Goal: Task Accomplishment & Management: Complete application form

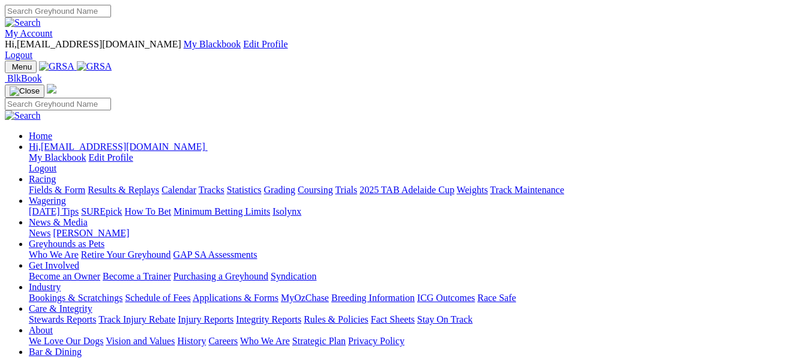
click at [61, 282] on link "Industry" at bounding box center [45, 287] width 32 height 10
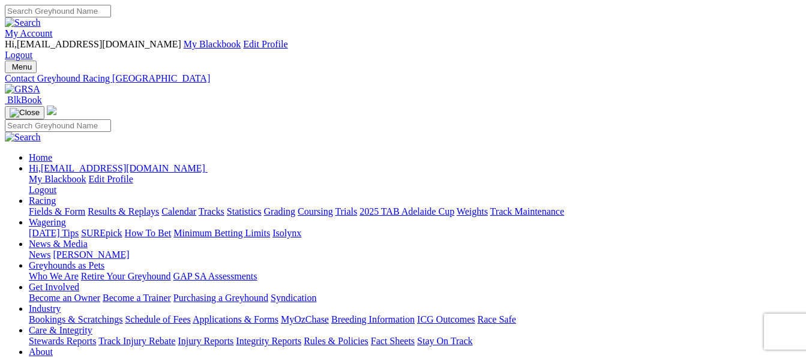
click at [79, 282] on link "Get Involved" at bounding box center [54, 287] width 50 height 10
click at [111, 14] on input "Search" at bounding box center [58, 11] width 106 height 13
type input "transfer trainer"
click at [41, 17] on img at bounding box center [23, 22] width 36 height 11
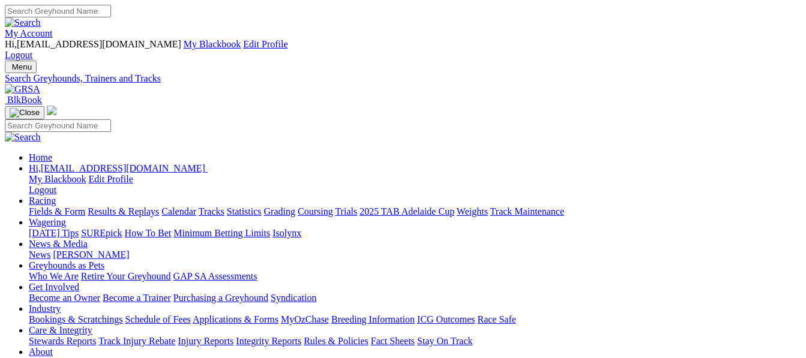
type input "t"
type input "cheat code"
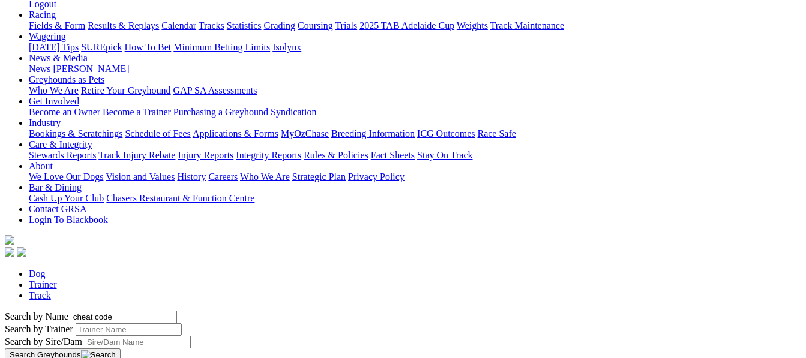
scroll to position [233, 0]
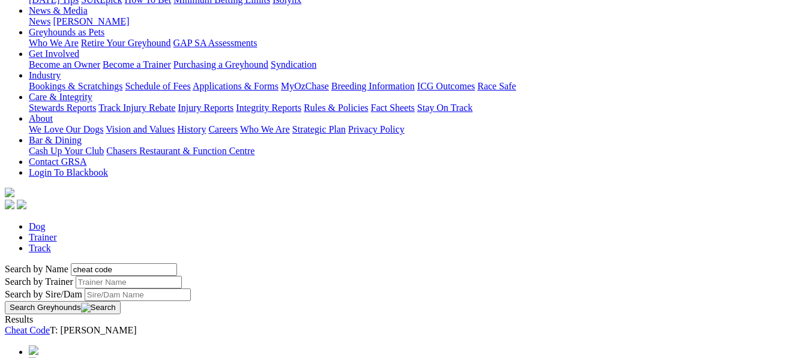
click at [50, 325] on link "Cheat Code" at bounding box center [27, 330] width 45 height 10
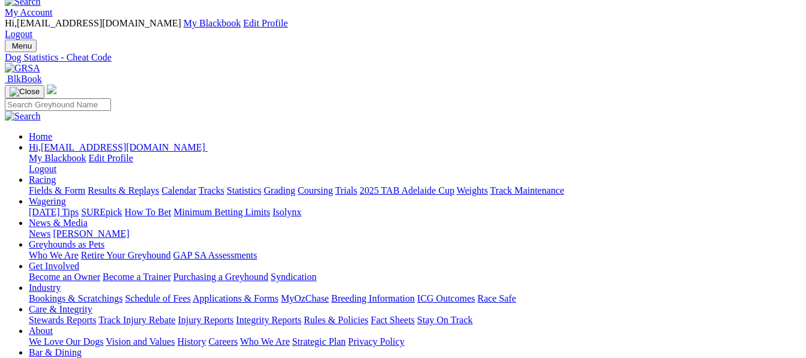
scroll to position [19, 0]
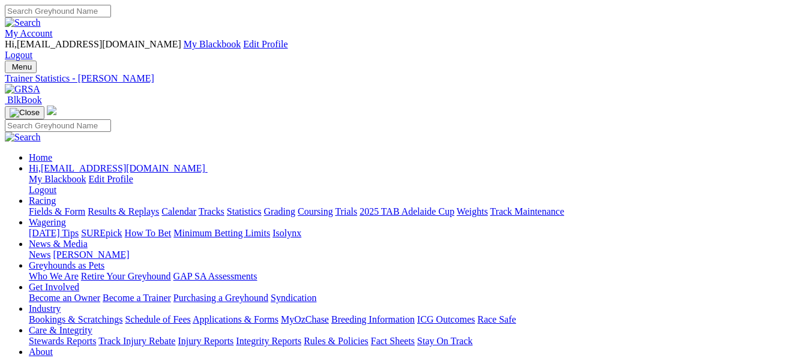
click at [111, 14] on input "Search" at bounding box center [58, 11] width 106 height 13
type input "transfer dog to another trainer"
click at [41, 17] on img at bounding box center [23, 22] width 36 height 11
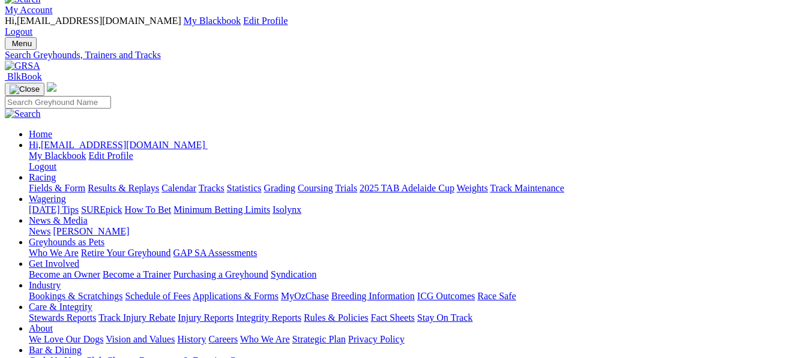
scroll to position [20, 0]
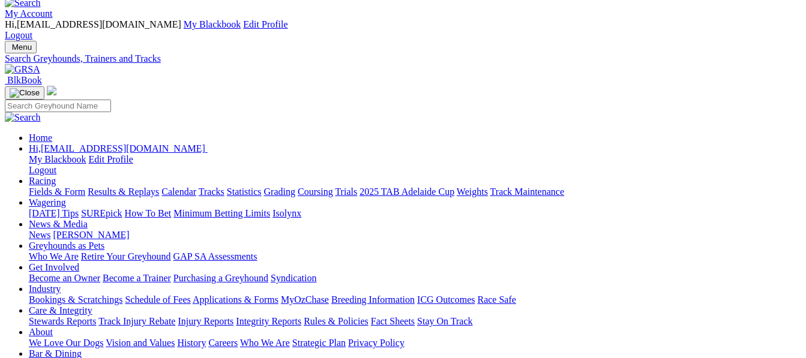
type input "[PERSON_NAME]"
type input "t"
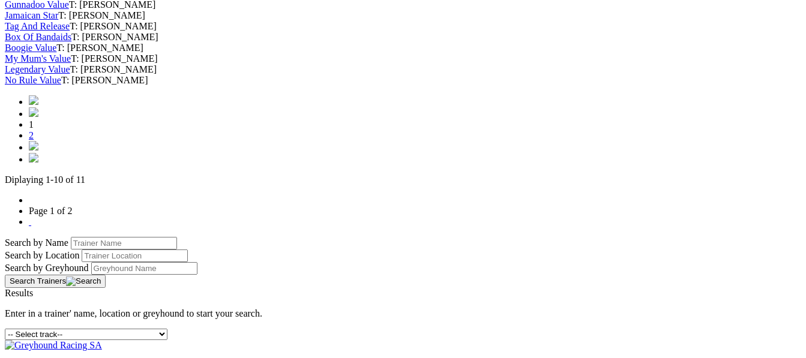
scroll to position [586, 0]
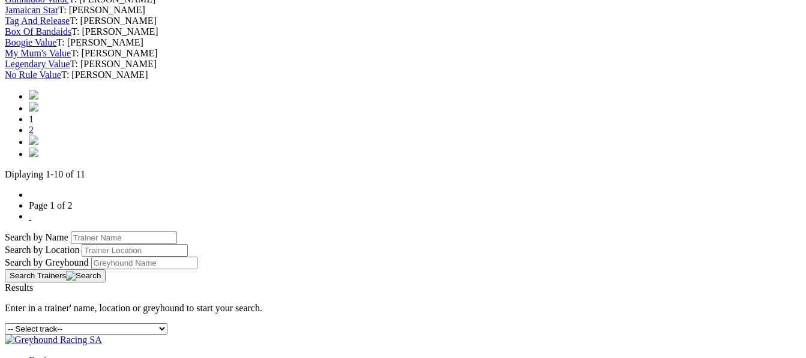
click at [34, 135] on link "2" at bounding box center [31, 130] width 5 height 10
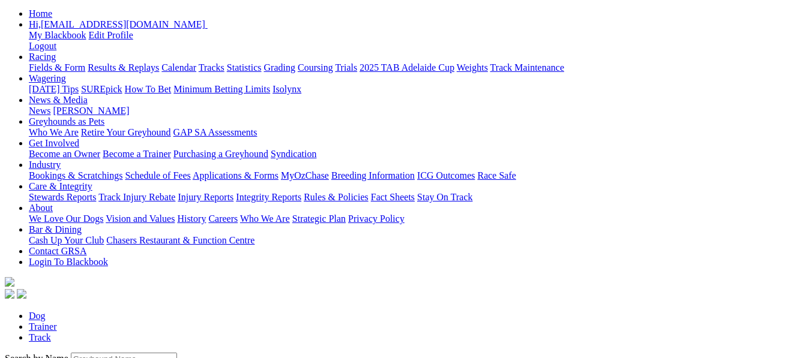
scroll to position [173, 0]
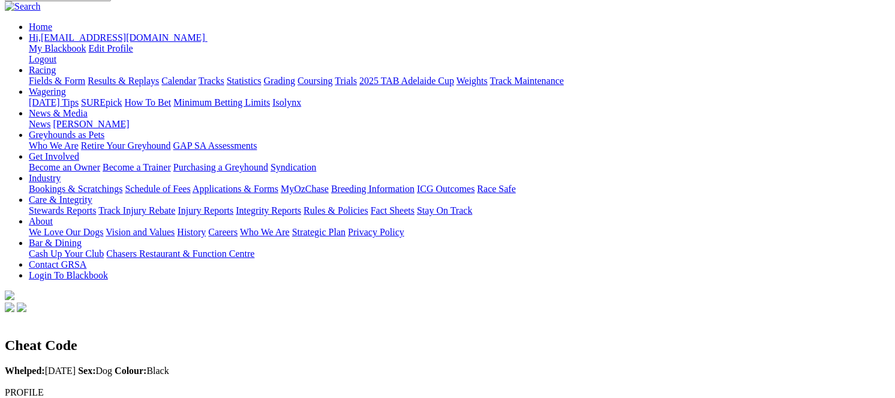
scroll to position [97, 0]
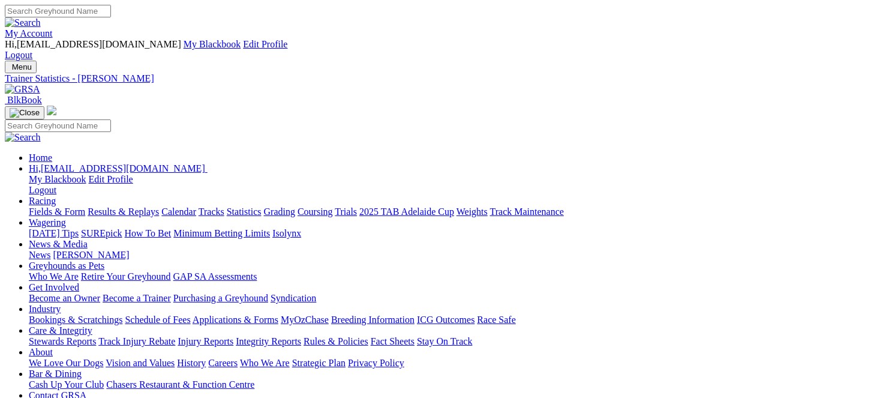
click at [111, 8] on input "Search" at bounding box center [58, 11] width 106 height 13
type input "transfer kennel"
type input "t"
type input "cheat code"
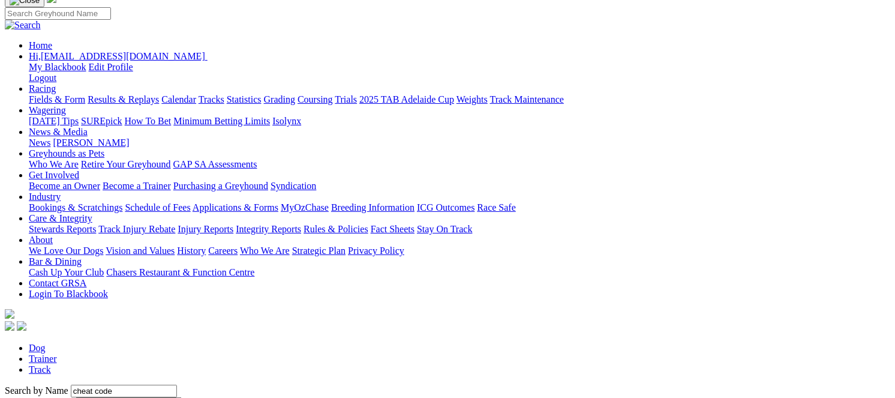
scroll to position [134, 0]
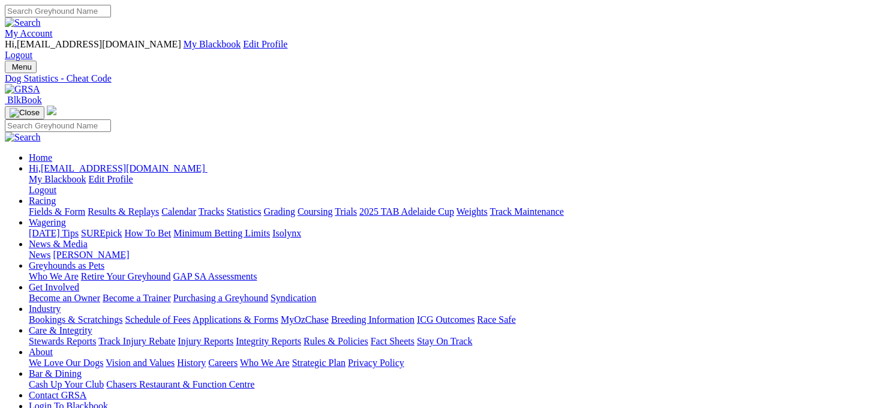
click at [278, 314] on link "Applications & Forms" at bounding box center [236, 319] width 86 height 10
click at [171, 293] on link "Become a Trainer" at bounding box center [137, 298] width 68 height 10
click at [66, 217] on link "Wagering" at bounding box center [47, 222] width 37 height 10
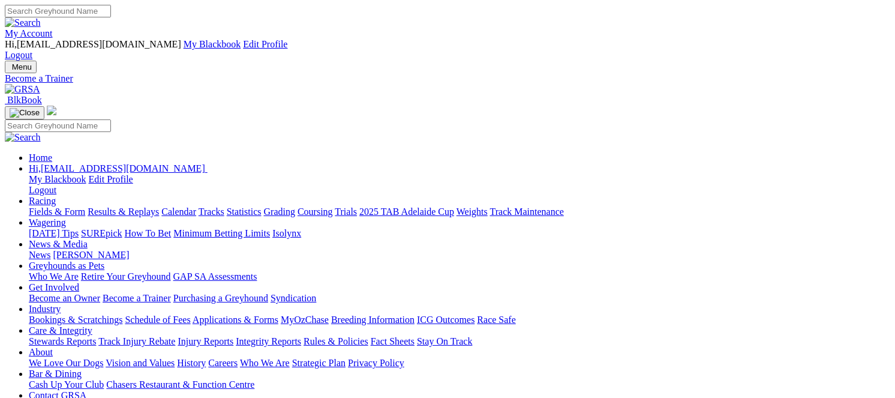
click at [56, 196] on link "Racing" at bounding box center [42, 201] width 27 height 10
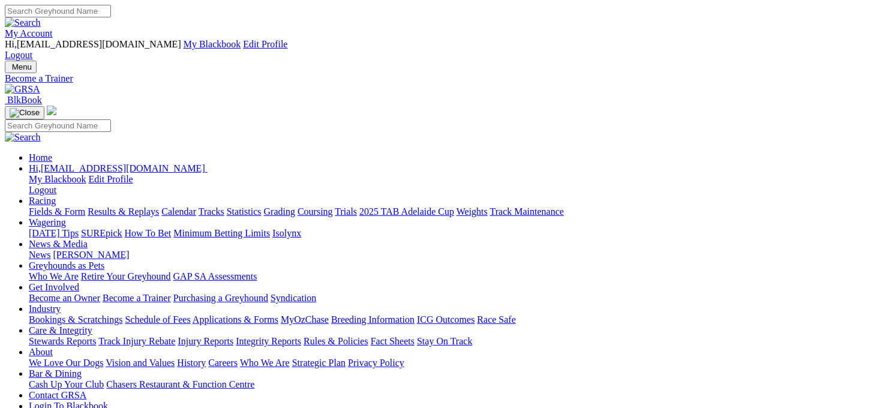
click at [56, 196] on link "Racing" at bounding box center [42, 201] width 27 height 10
click at [61, 304] on link "Industry" at bounding box center [45, 309] width 32 height 10
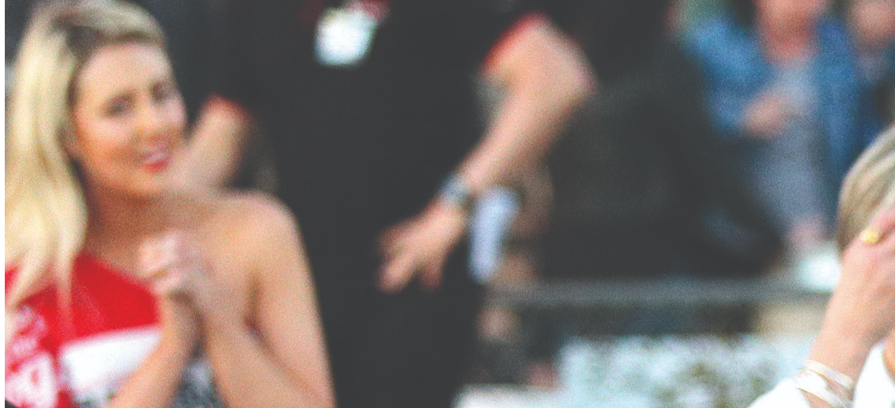
scroll to position [1022, 0]
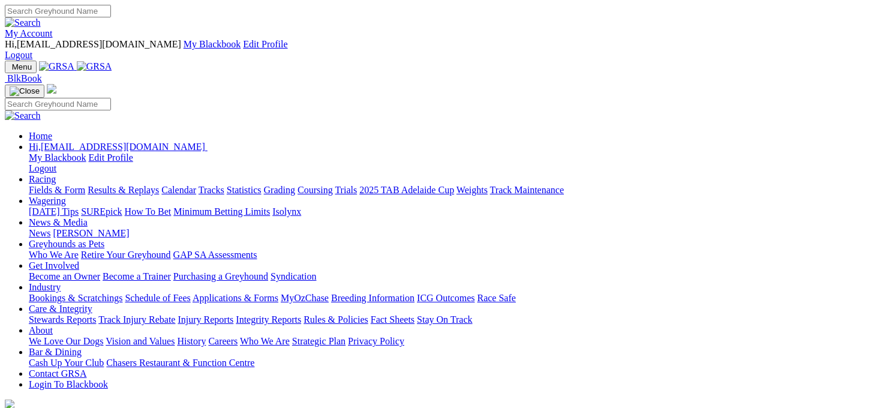
scroll to position [64, 0]
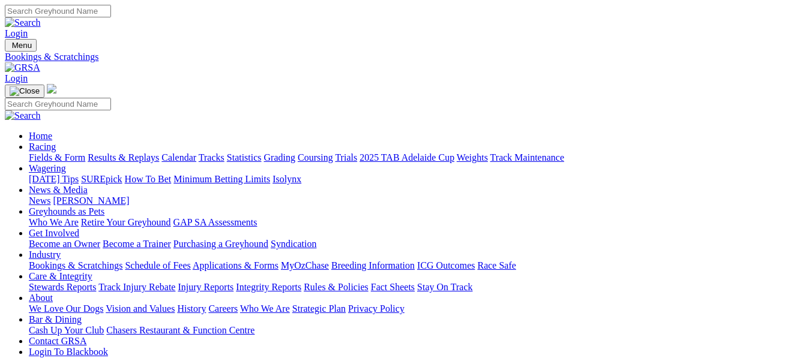
click at [40, 62] on img at bounding box center [22, 67] width 35 height 11
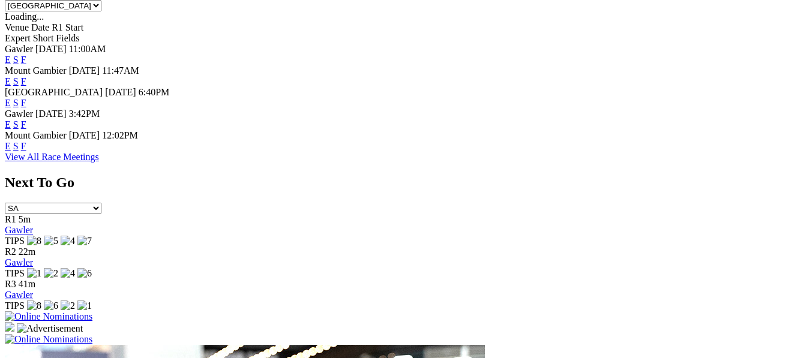
scroll to position [568, 0]
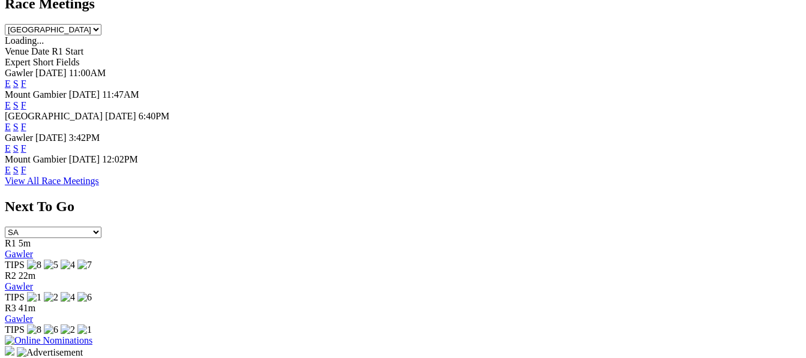
click at [92, 335] on img at bounding box center [49, 340] width 88 height 11
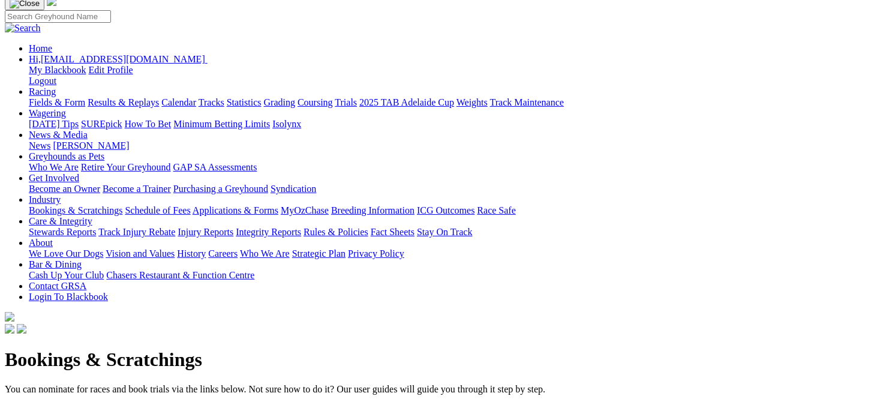
scroll to position [106, 0]
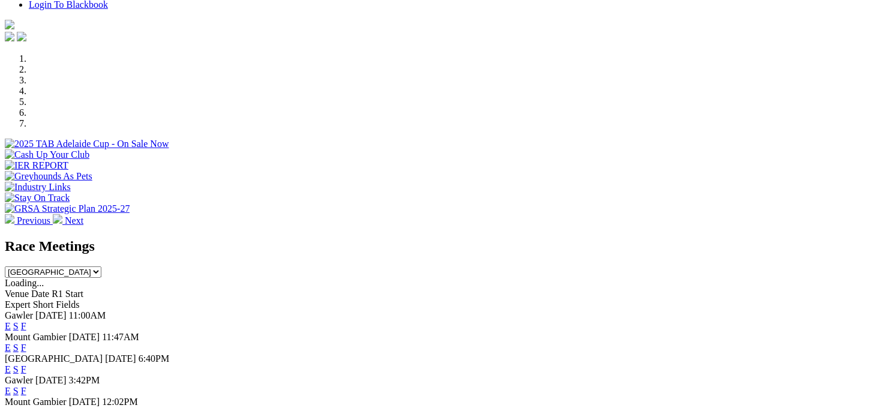
scroll to position [400, 0]
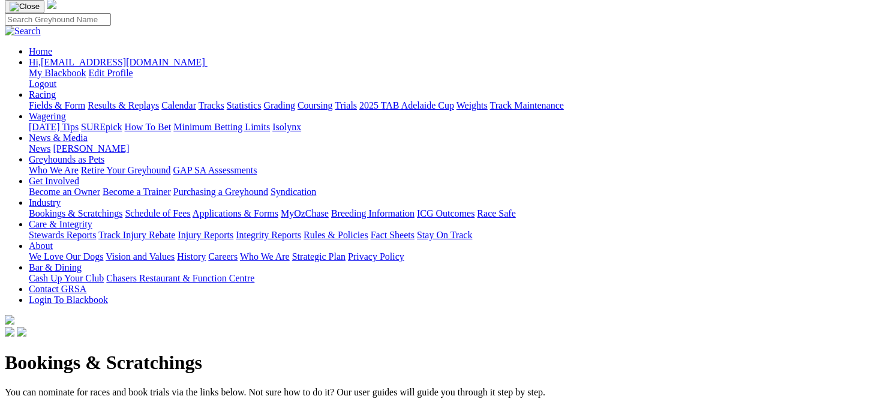
scroll to position [133, 0]
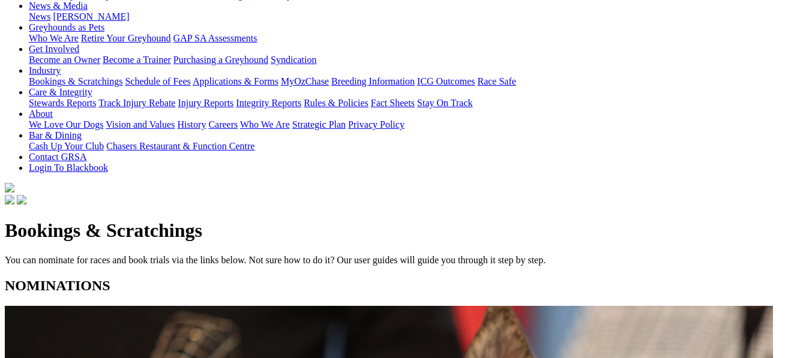
scroll to position [192, 0]
